Goal: Information Seeking & Learning: Find specific fact

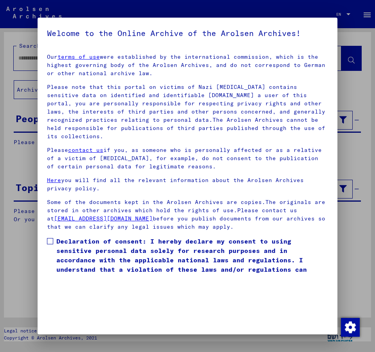
click at [49, 238] on span at bounding box center [50, 241] width 6 height 6
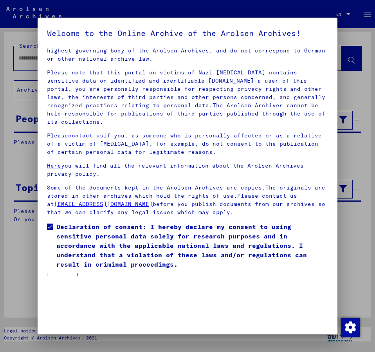
scroll to position [22, 0]
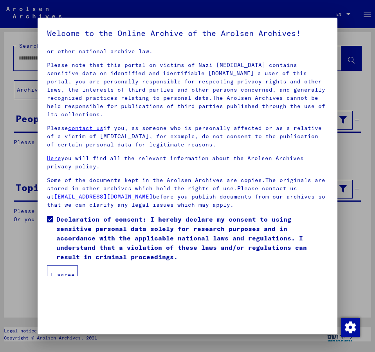
click at [67, 267] on button "I agree" at bounding box center [62, 274] width 31 height 19
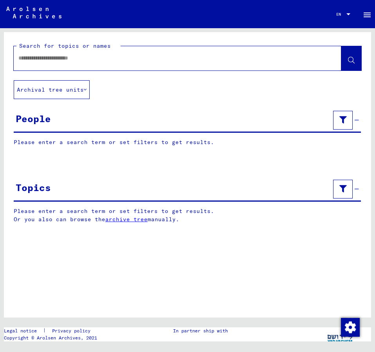
click at [31, 56] on input "text" at bounding box center [170, 58] width 304 height 8
type input "**********"
click at [353, 59] on icon at bounding box center [351, 60] width 7 height 7
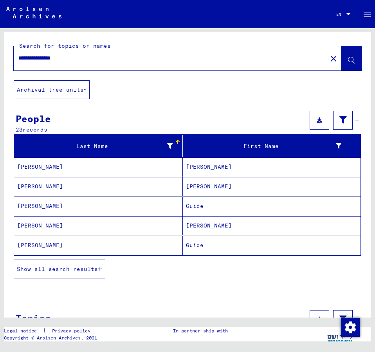
click at [79, 263] on button "Show all search results" at bounding box center [60, 269] width 92 height 19
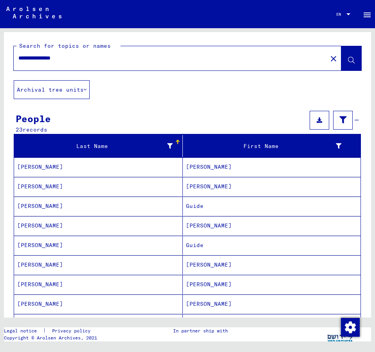
click at [31, 300] on mat-cell "[PERSON_NAME]" at bounding box center [98, 303] width 169 height 19
